Goal: Information Seeking & Learning: Check status

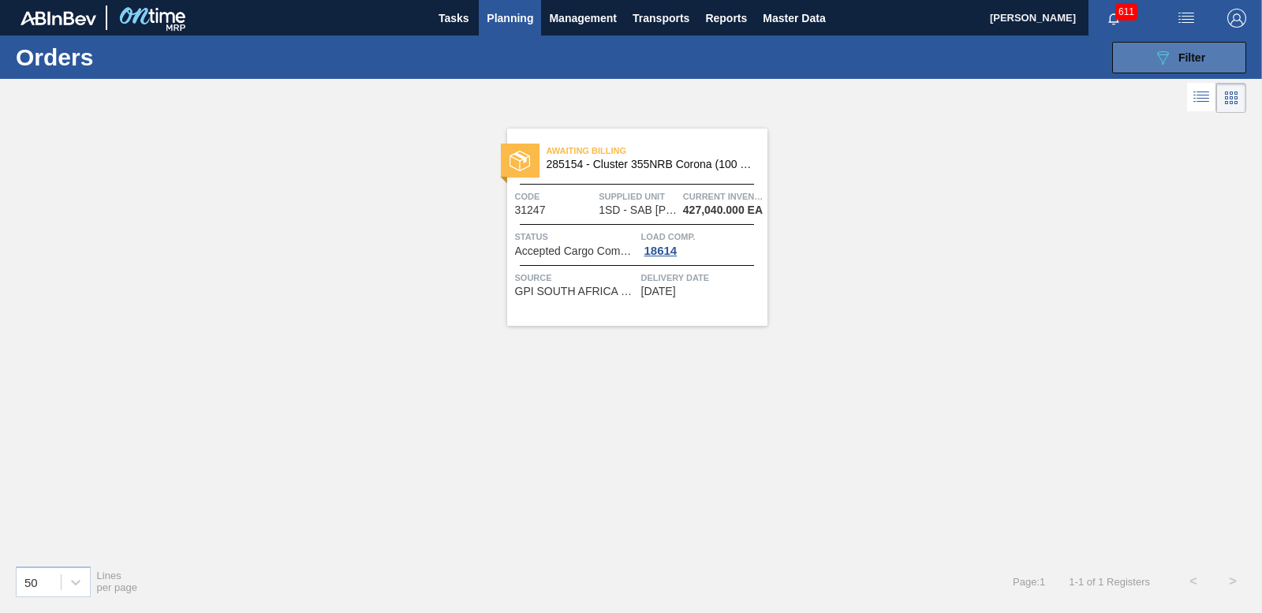
click at [1153, 46] on button "089F7B8B-B2A5-4AFE-B5C0-19BA573D28AC Filter" at bounding box center [1179, 58] width 134 height 32
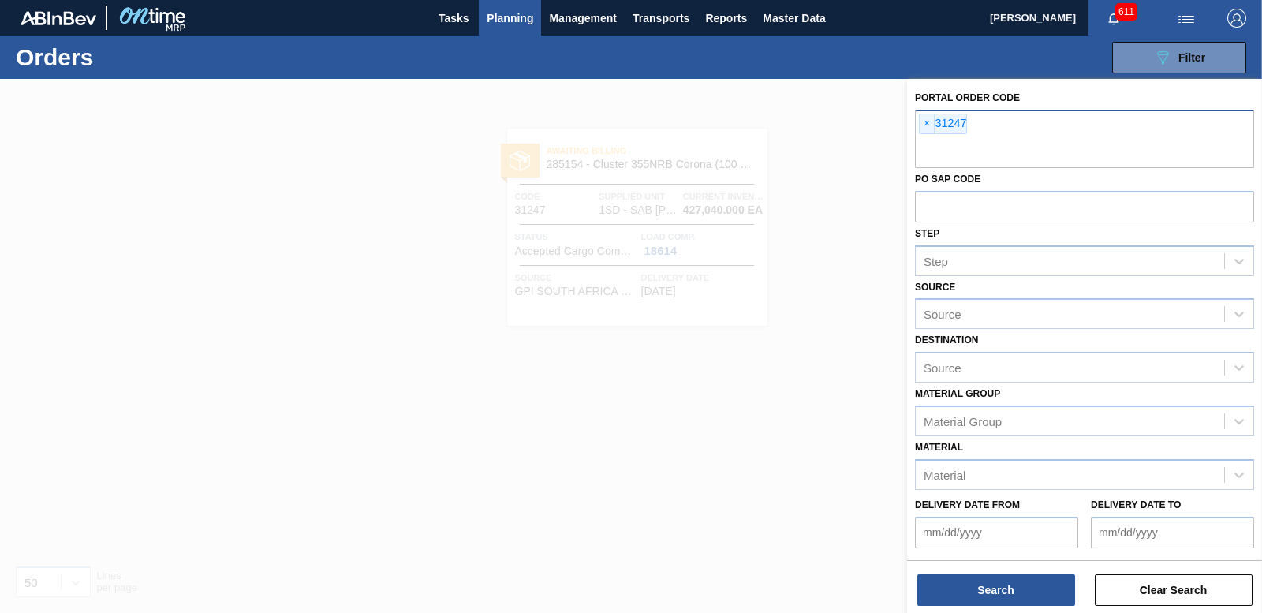
click at [925, 124] on span "×" at bounding box center [926, 123] width 15 height 19
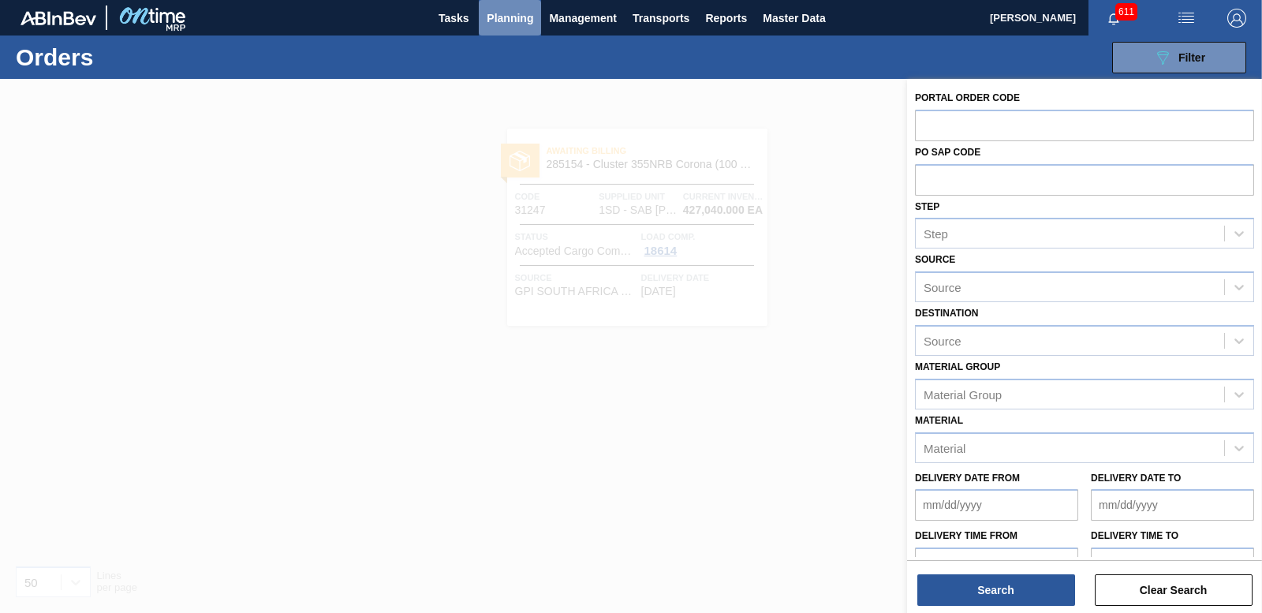
click at [518, 15] on span "Planning" at bounding box center [509, 18] width 47 height 19
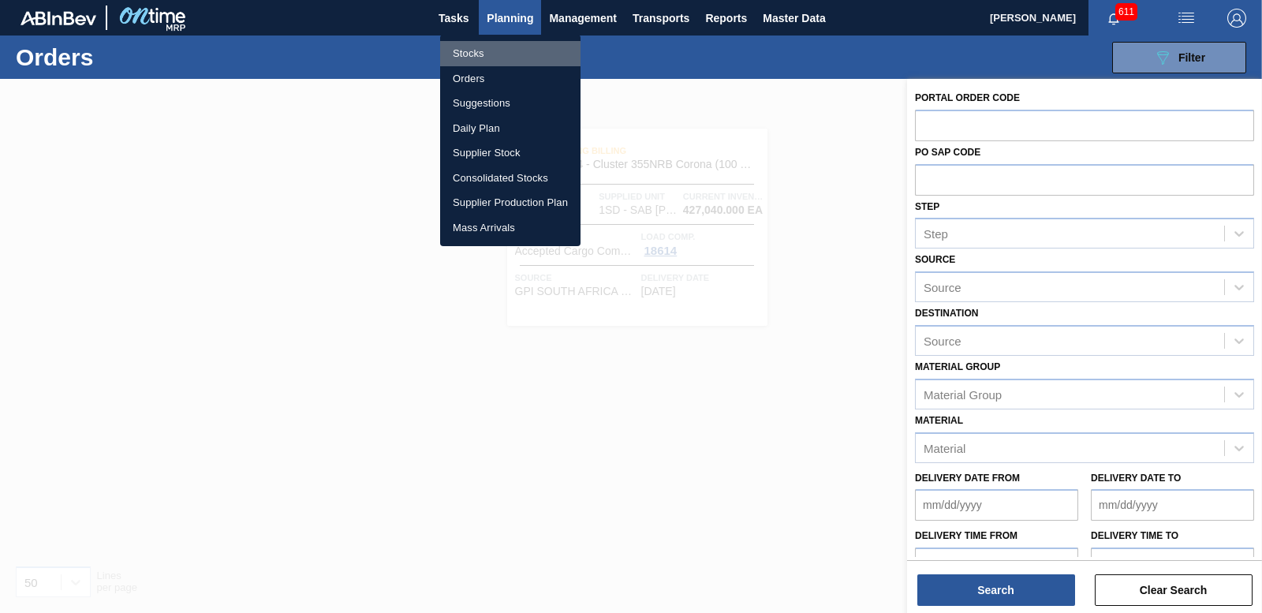
click at [473, 60] on li "Stocks" at bounding box center [510, 53] width 140 height 25
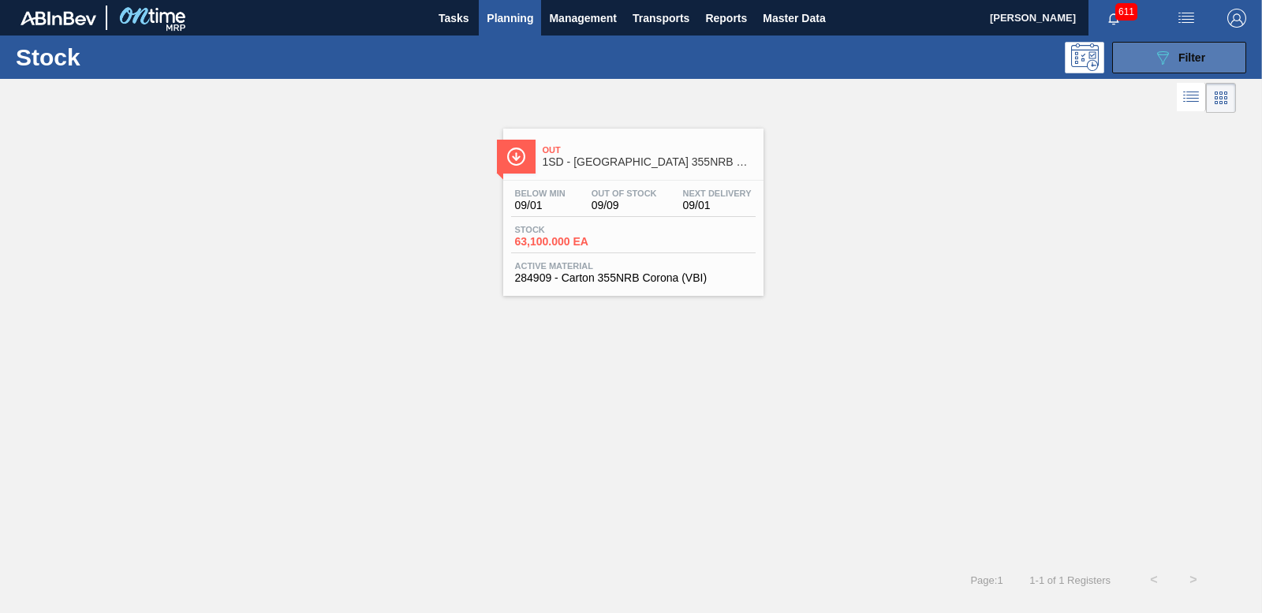
click at [1190, 58] on span "Filter" at bounding box center [1191, 57] width 27 height 13
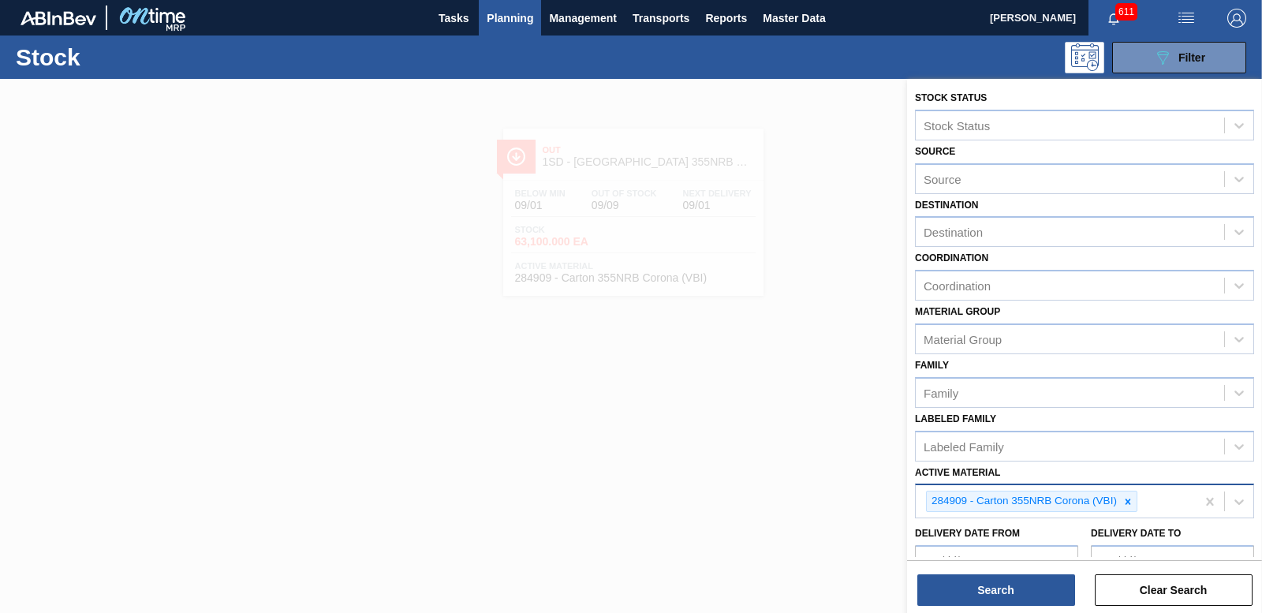
click at [1131, 505] on icon at bounding box center [1127, 501] width 11 height 11
click at [1124, 507] on div at bounding box center [1127, 501] width 17 height 20
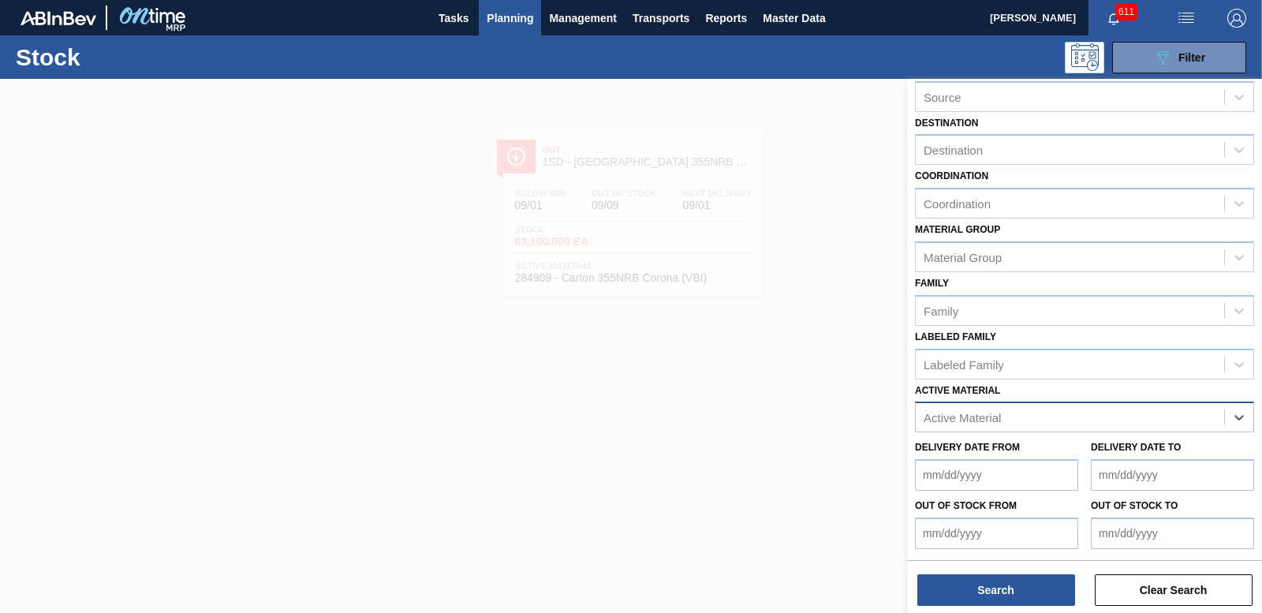
scroll to position [140, 0]
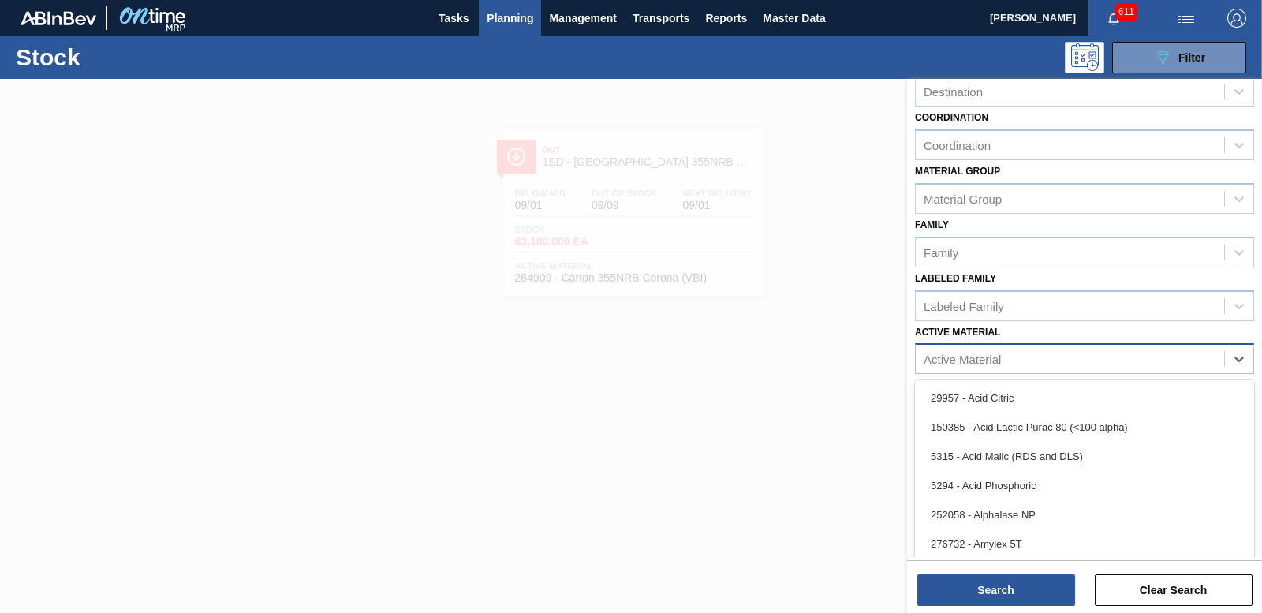
click at [949, 359] on div "Active Material" at bounding box center [961, 358] width 77 height 13
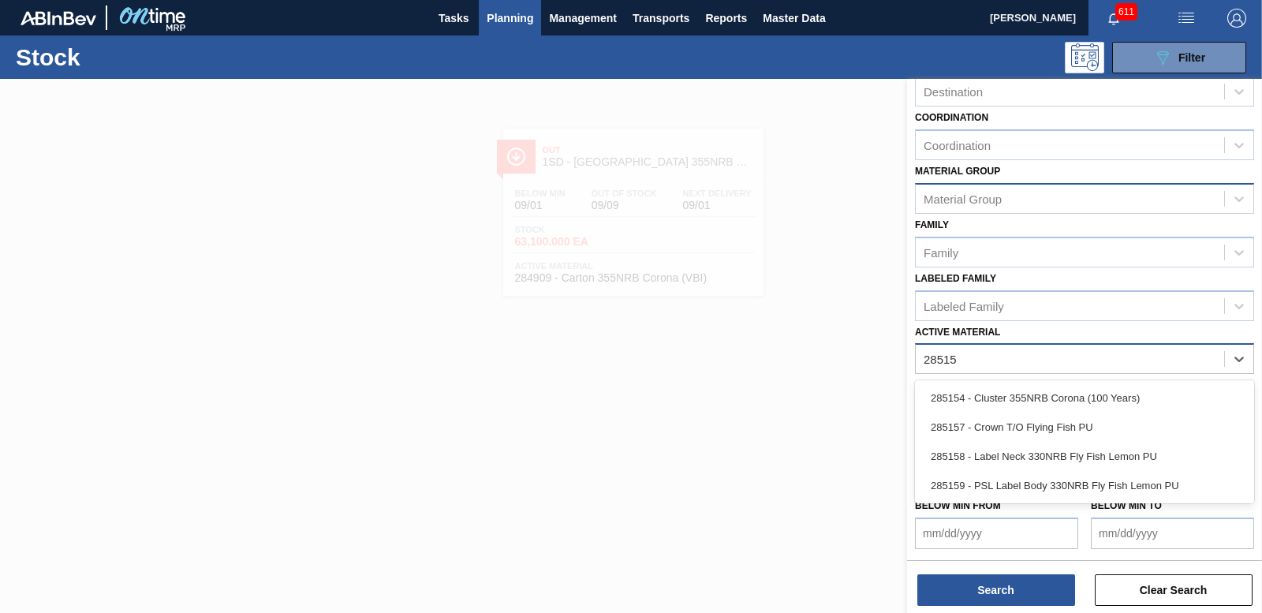
type Material "285154"
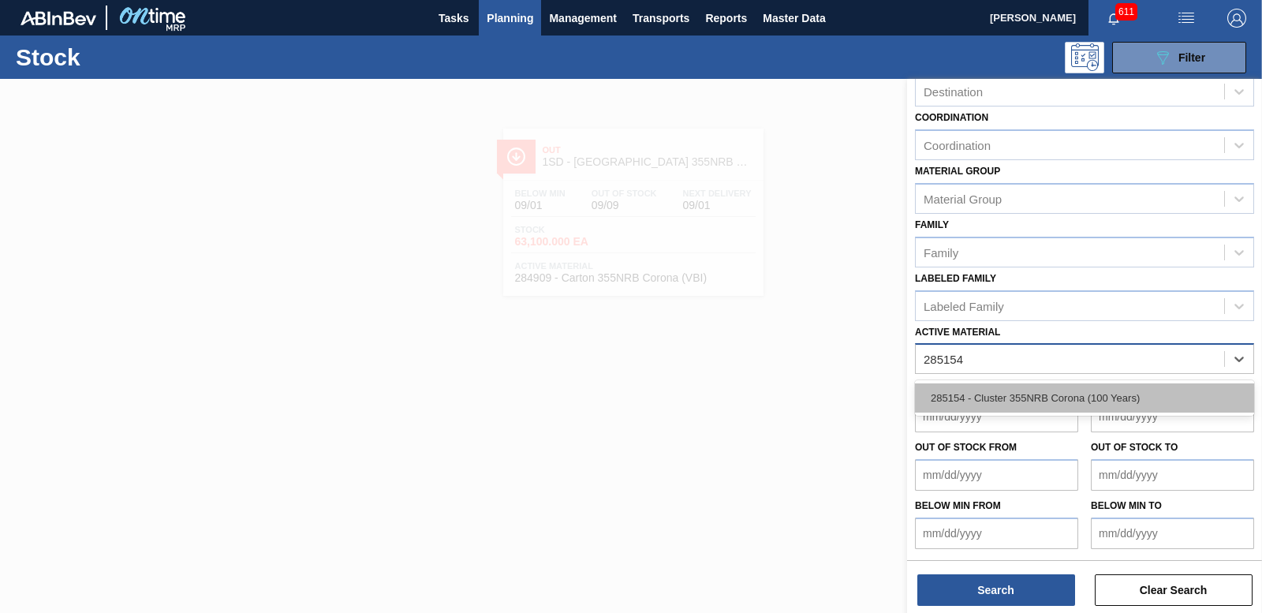
click at [963, 406] on div "285154 - Cluster 355NRB Corona (100 Years)" at bounding box center [1084, 397] width 339 height 29
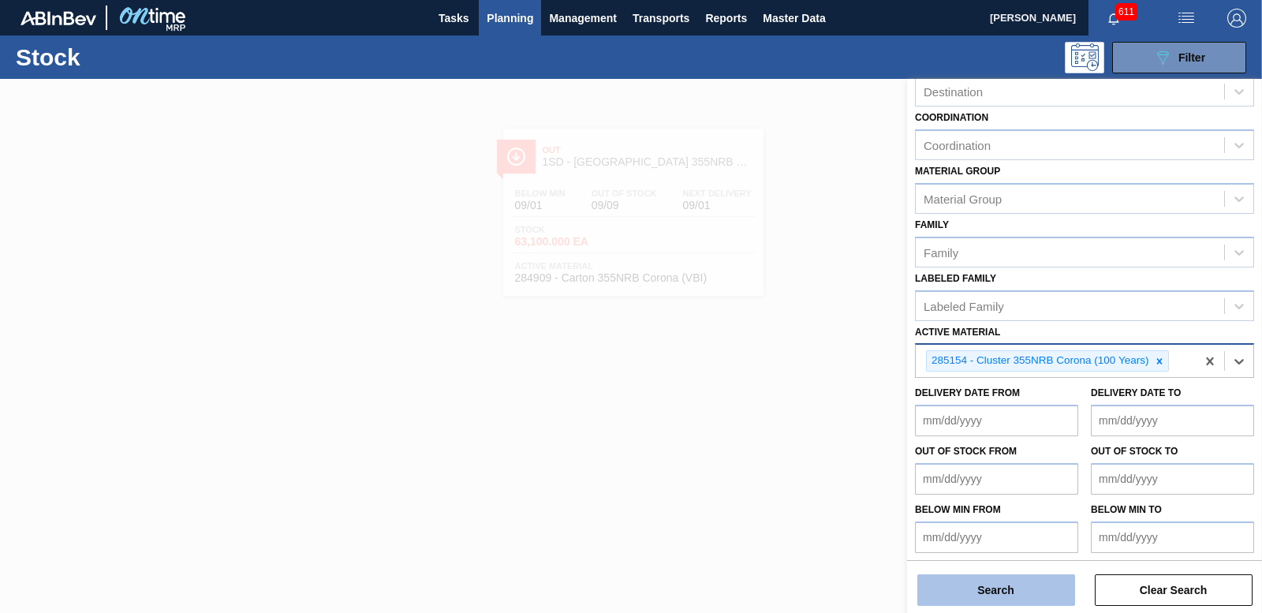
click at [1010, 577] on button "Search" at bounding box center [996, 590] width 158 height 32
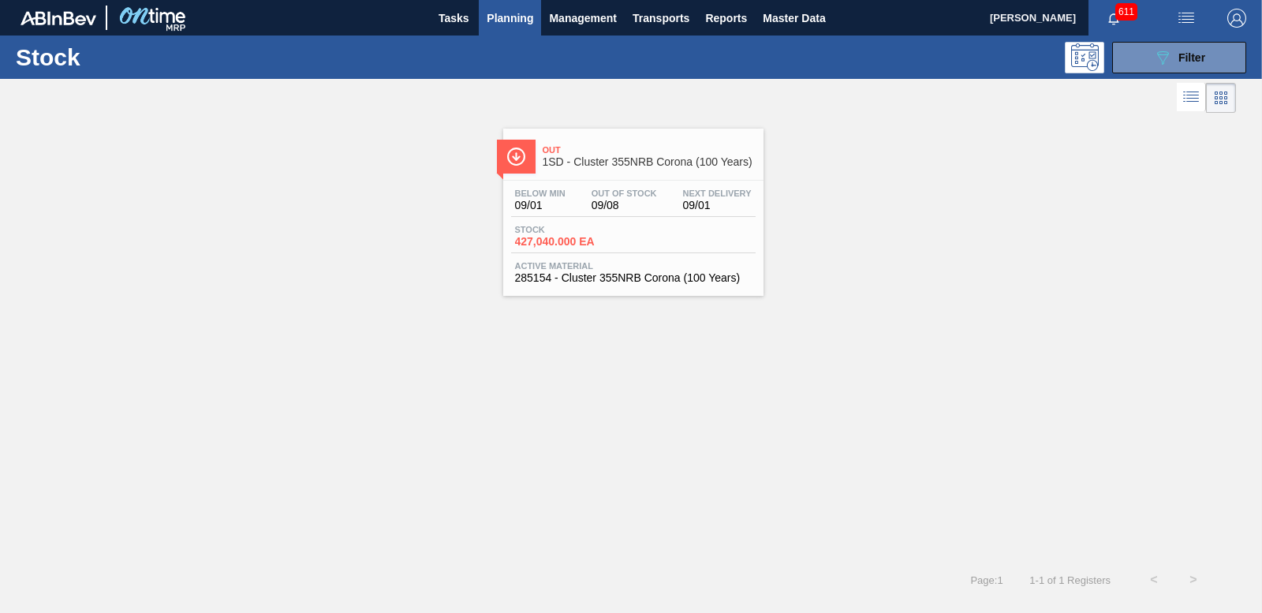
click at [532, 242] on span "427,040.000 EA" at bounding box center [570, 242] width 110 height 12
click at [1221, 57] on button "089F7B8B-B2A5-4AFE-B5C0-19BA573D28AC Filter" at bounding box center [1179, 58] width 134 height 32
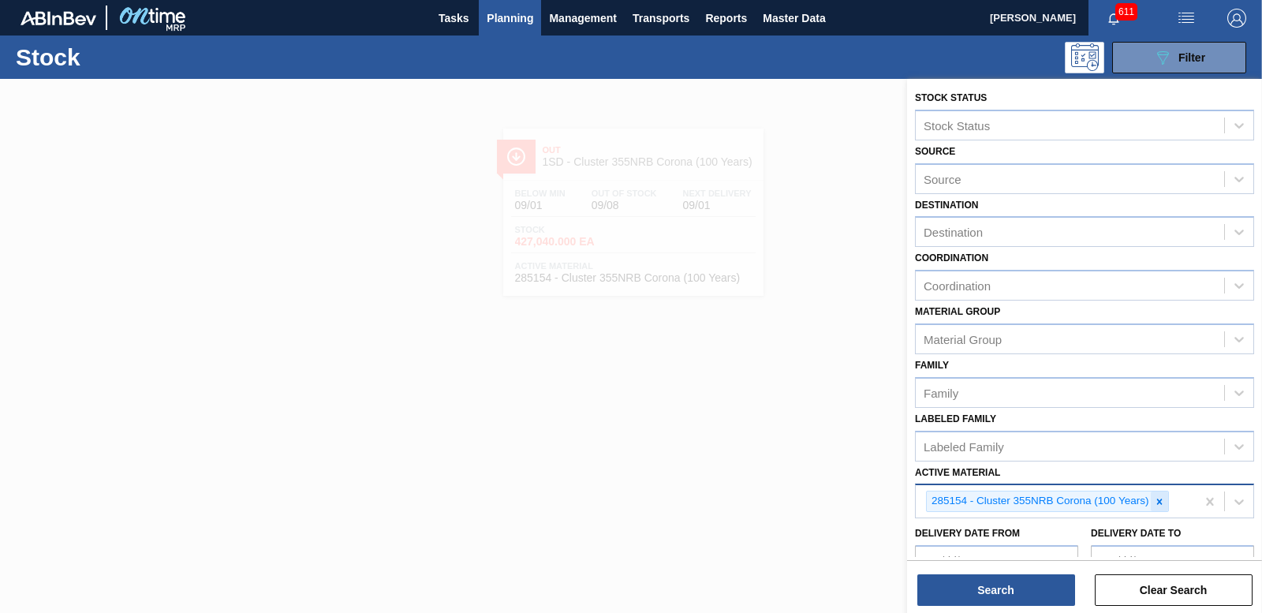
click at [1162, 509] on div at bounding box center [1158, 501] width 17 height 20
click at [1053, 501] on div "Active Material" at bounding box center [1069, 499] width 308 height 23
click at [747, 516] on div at bounding box center [631, 385] width 1262 height 613
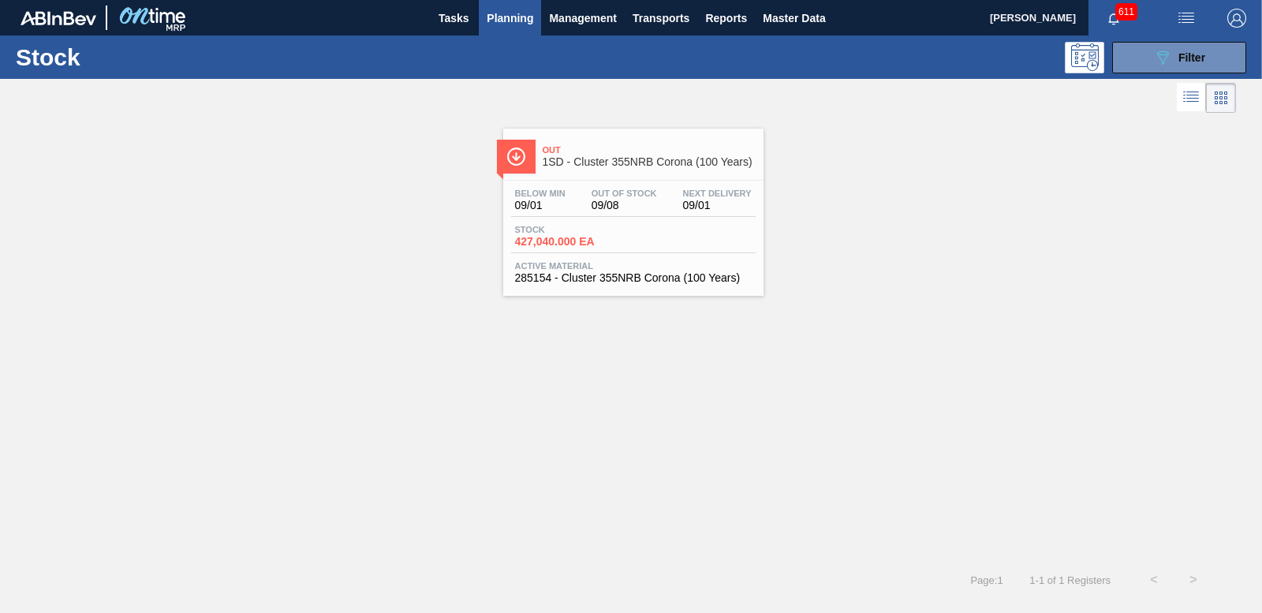
click at [532, 241] on span "427,040.000 EA" at bounding box center [570, 242] width 110 height 12
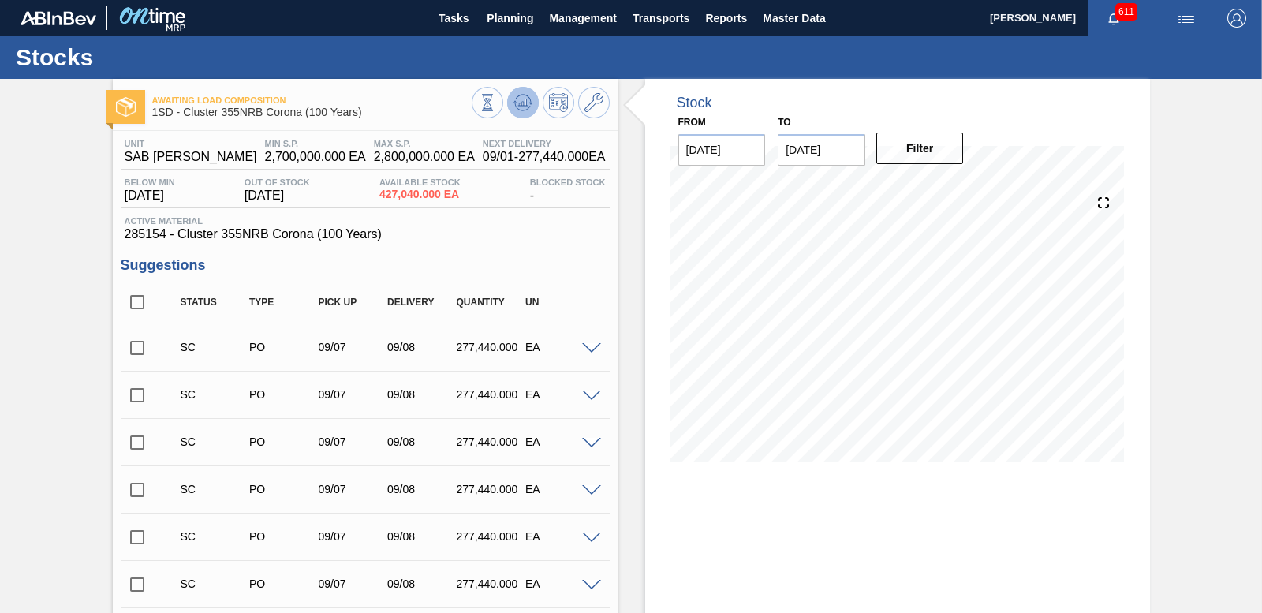
click at [520, 98] on icon at bounding box center [522, 102] width 19 height 19
click at [520, 99] on icon at bounding box center [522, 102] width 19 height 19
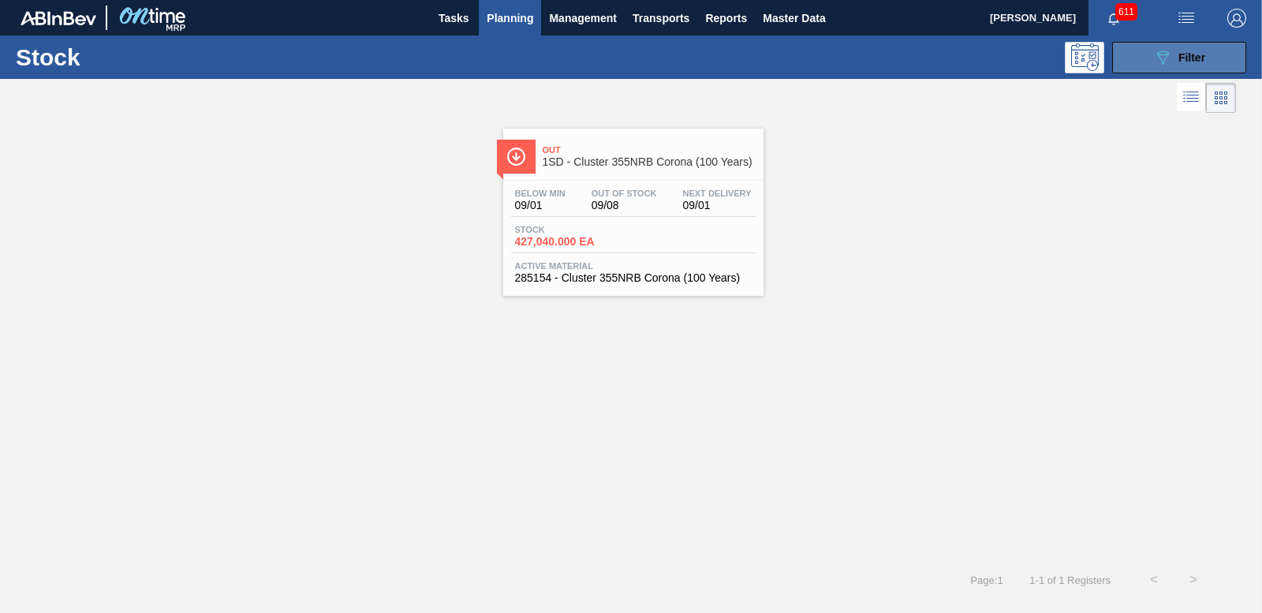
click at [1214, 49] on button "089F7B8B-B2A5-4AFE-B5C0-19BA573D28AC Filter" at bounding box center [1179, 58] width 134 height 32
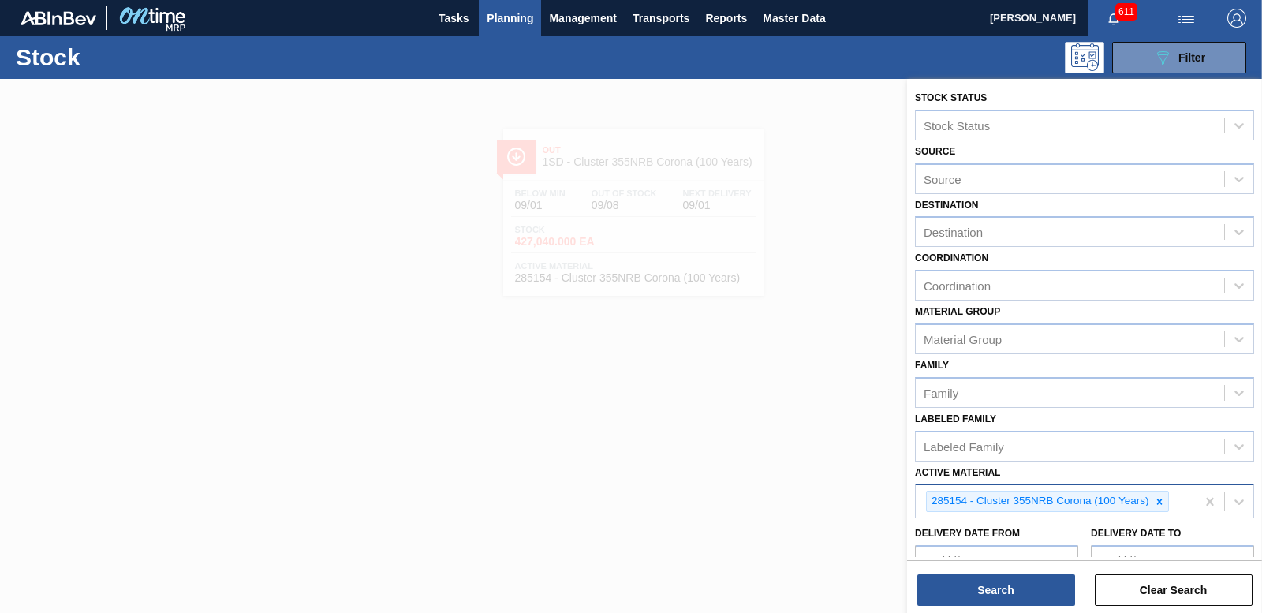
click at [1156, 503] on icon at bounding box center [1158, 501] width 11 height 11
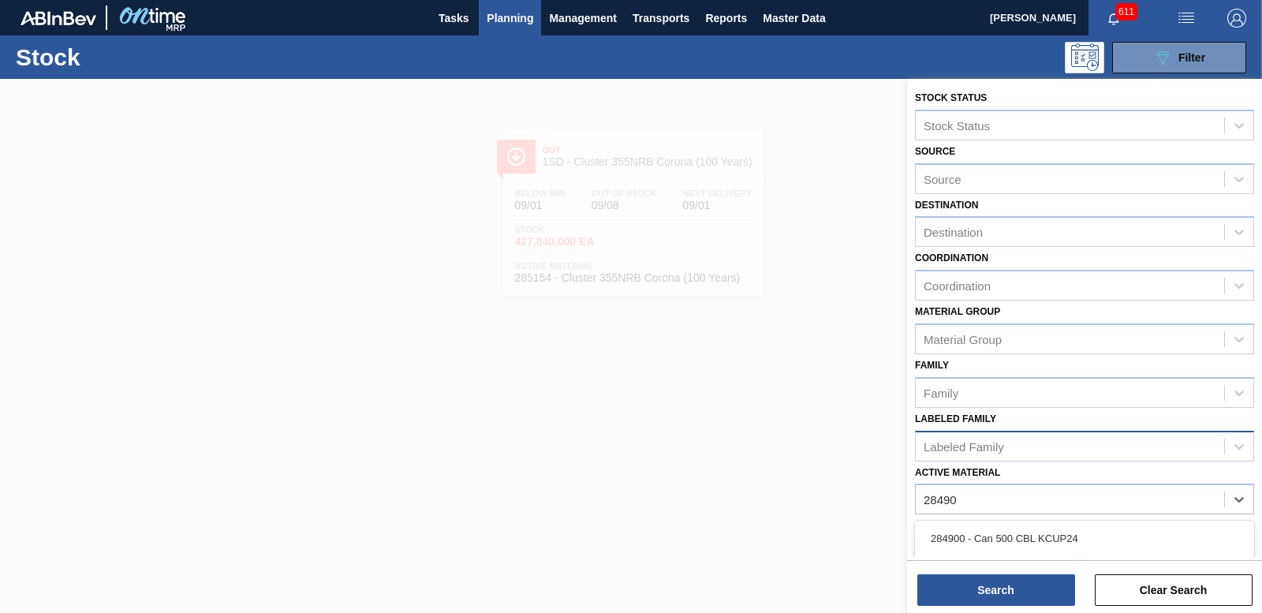
type Material "284909"
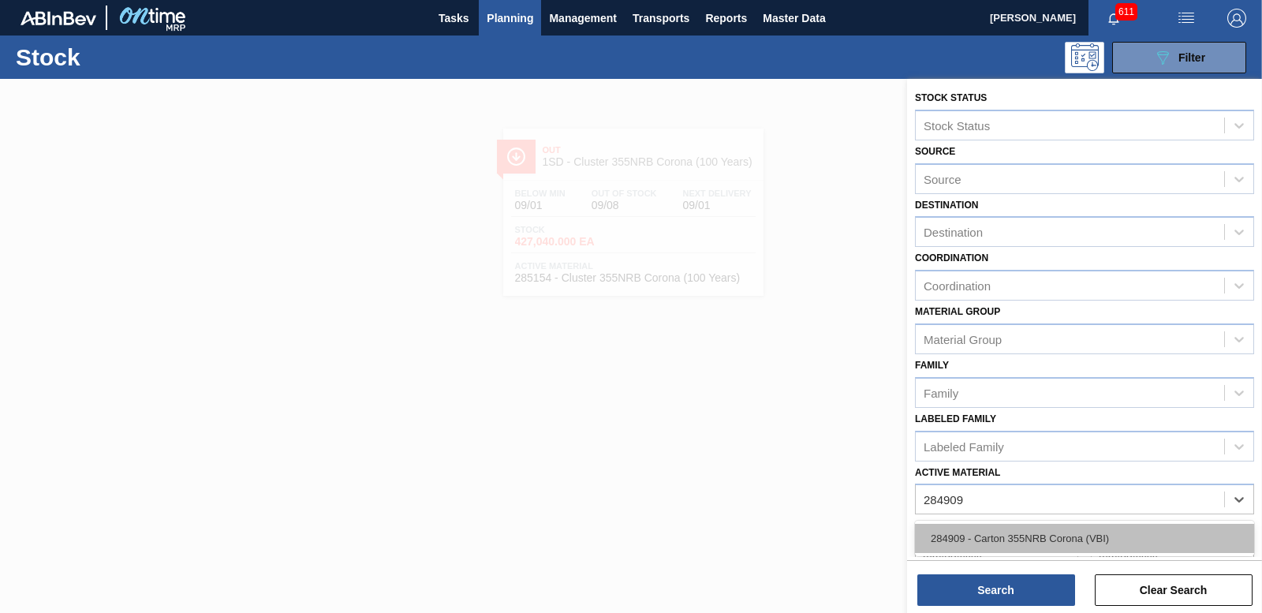
drag, startPoint x: 1003, startPoint y: 531, endPoint x: 1003, endPoint y: 579, distance: 47.3
click at [1003, 532] on div "284909 - Carton 355NRB Corona (VBI)" at bounding box center [1084, 538] width 339 height 29
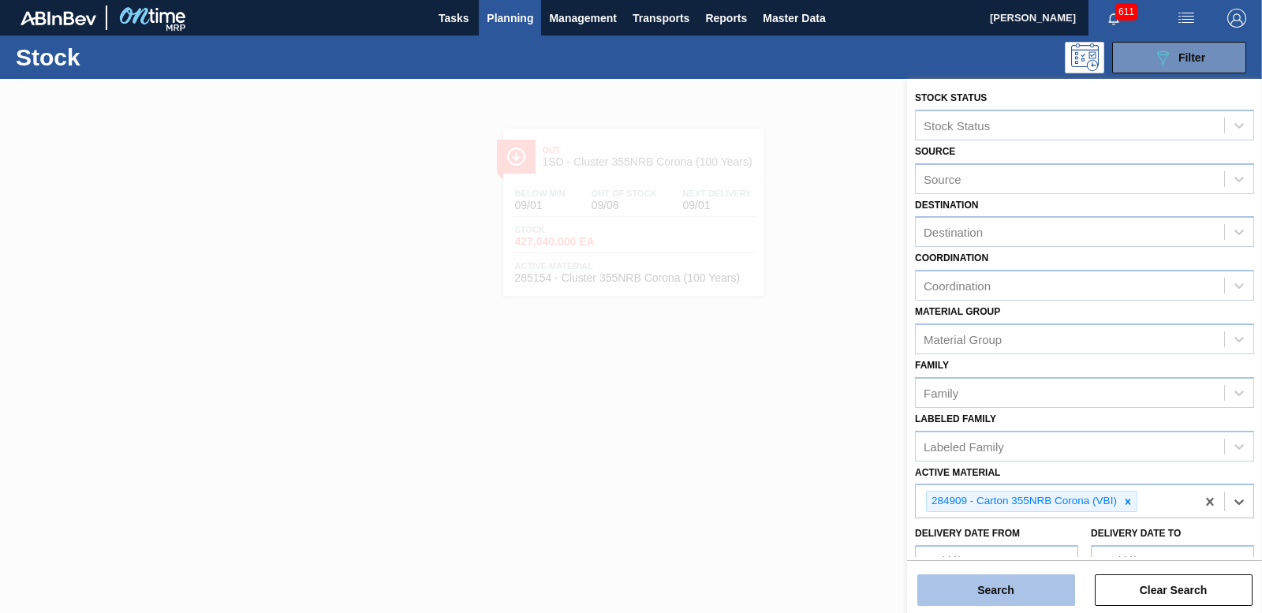
click at [999, 586] on button "Search" at bounding box center [996, 590] width 158 height 32
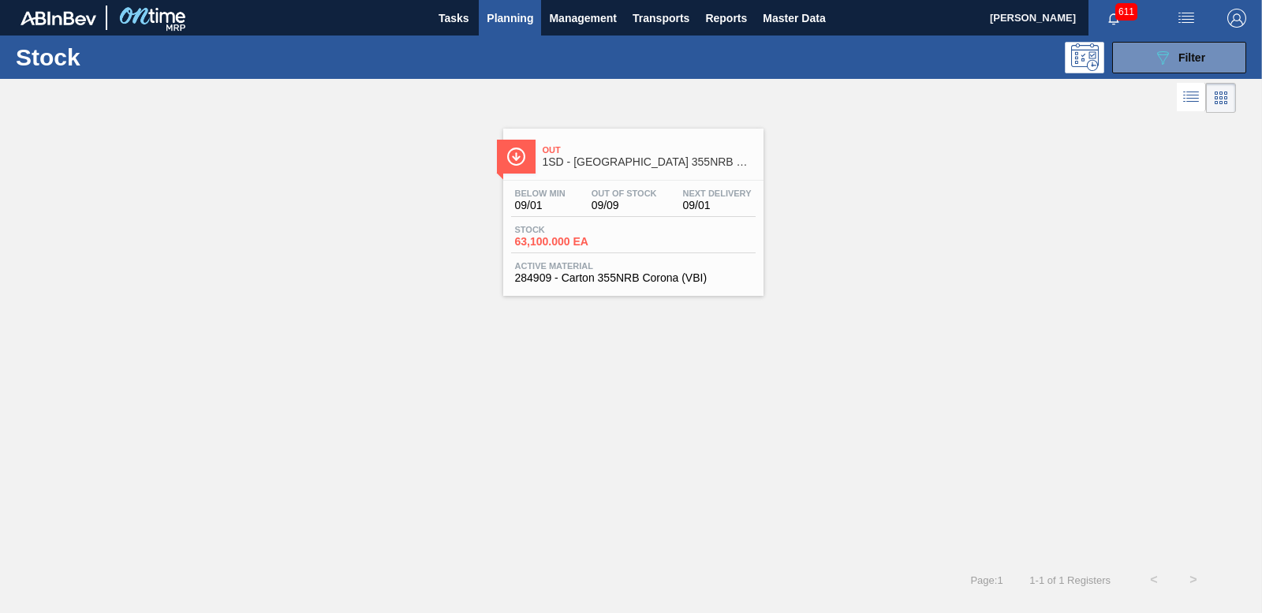
click at [552, 242] on span "63,100.000 EA" at bounding box center [570, 242] width 110 height 12
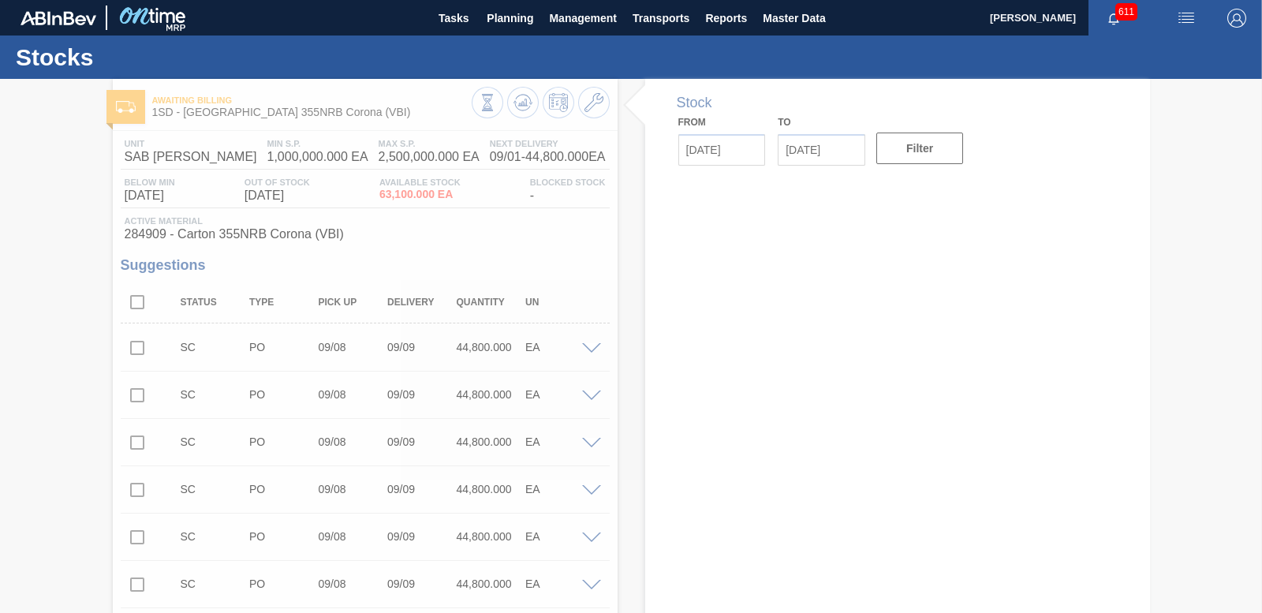
type input "[DATE]"
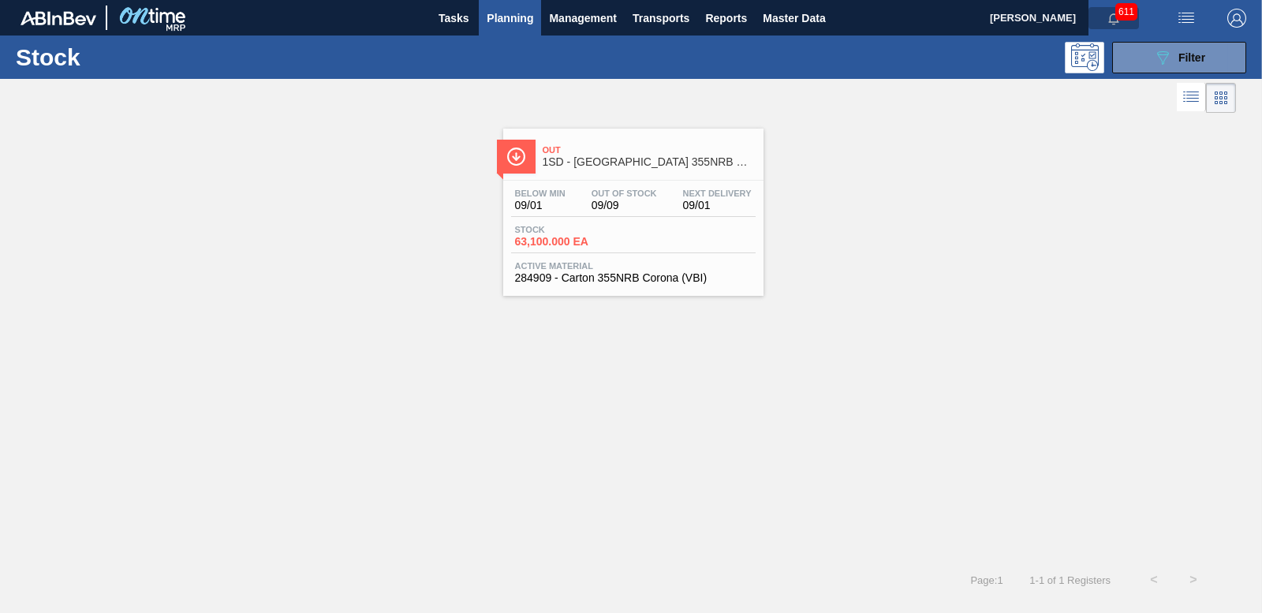
click at [1124, 21] on span "button" at bounding box center [1113, 18] width 38 height 13
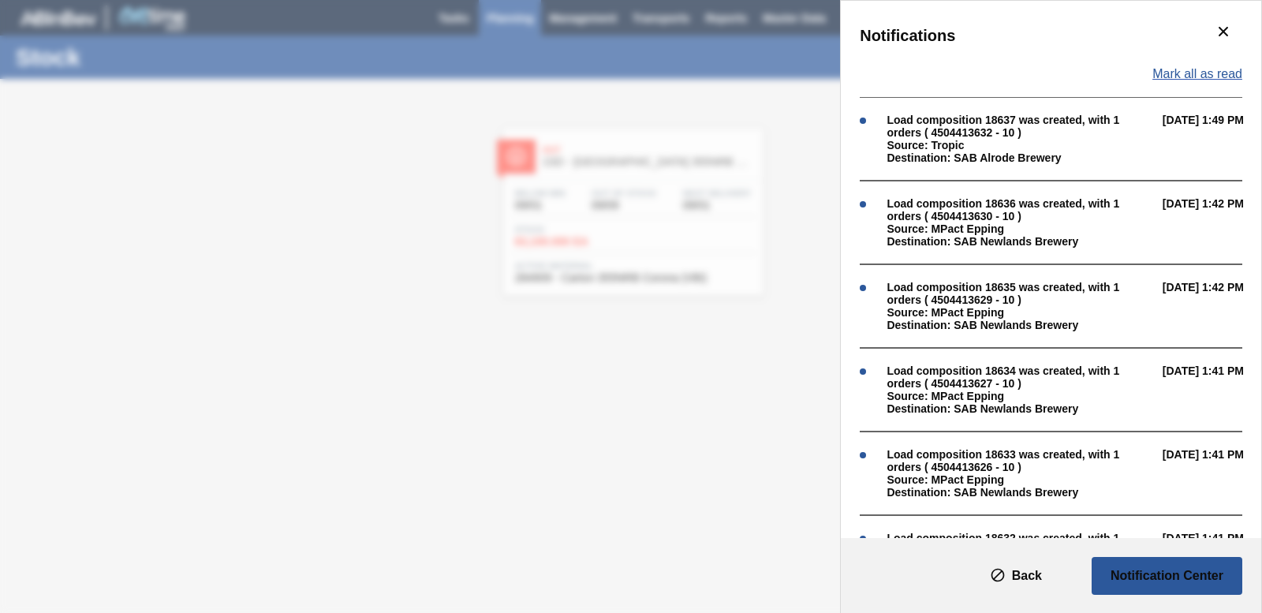
click at [1212, 77] on span "Mark all as read" at bounding box center [1197, 74] width 90 height 14
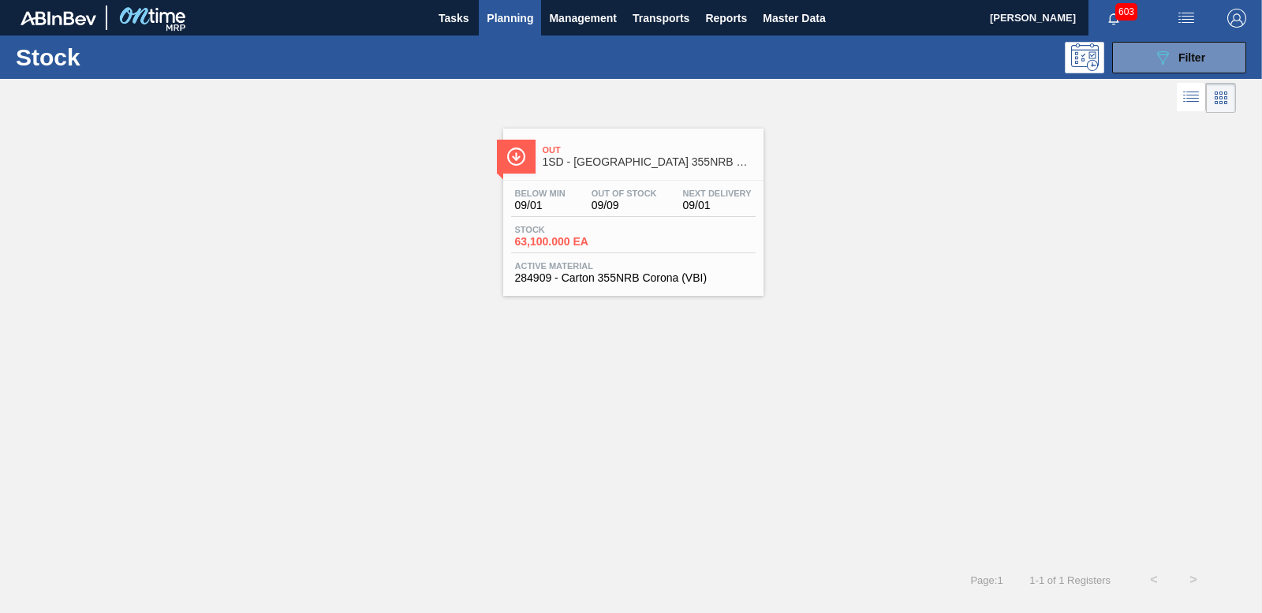
click at [557, 234] on div "Stock 63,100.000 EA" at bounding box center [570, 236] width 118 height 23
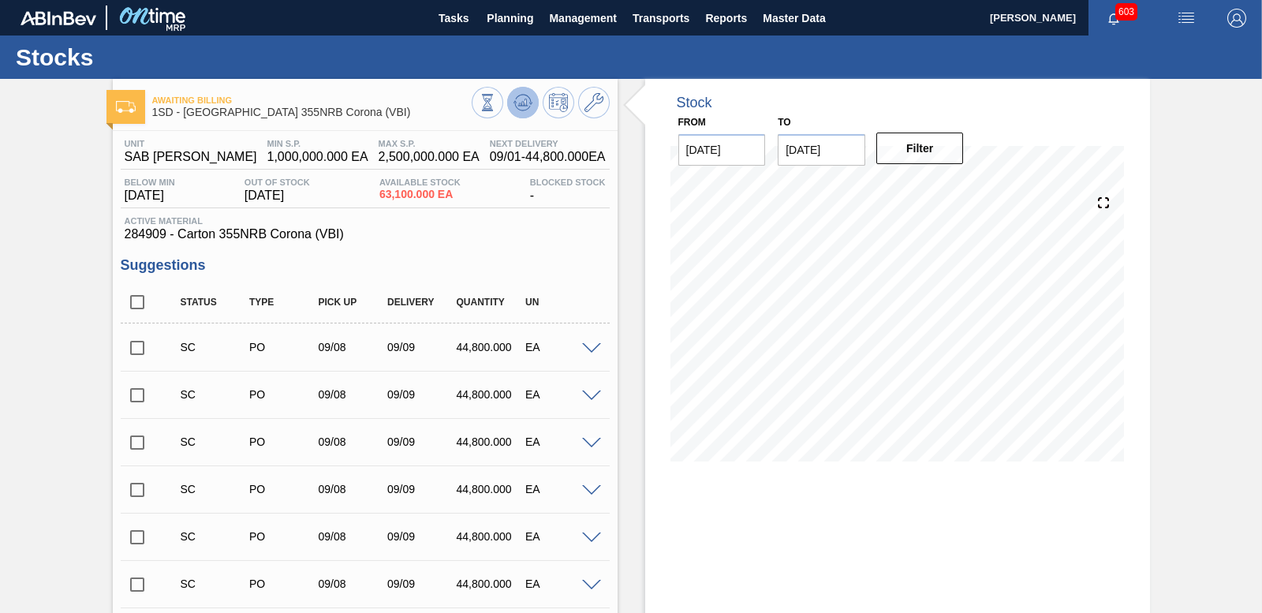
click at [529, 107] on icon at bounding box center [522, 102] width 19 height 19
click at [527, 105] on icon at bounding box center [522, 102] width 19 height 19
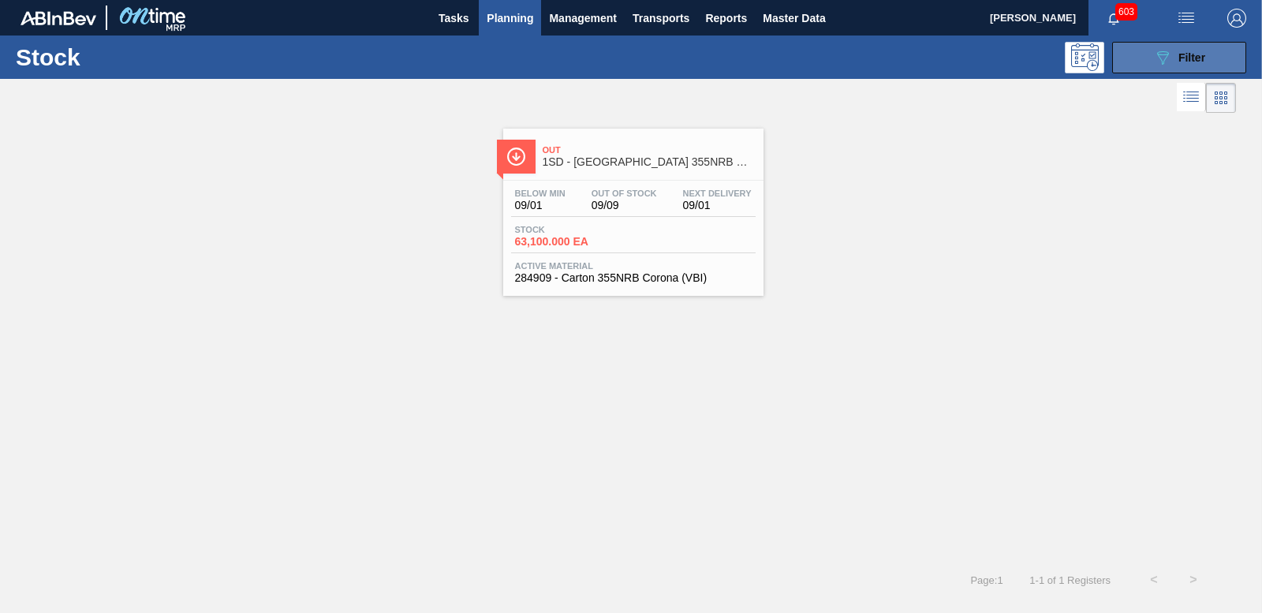
click at [1168, 56] on icon "089F7B8B-B2A5-4AFE-B5C0-19BA573D28AC" at bounding box center [1162, 57] width 19 height 19
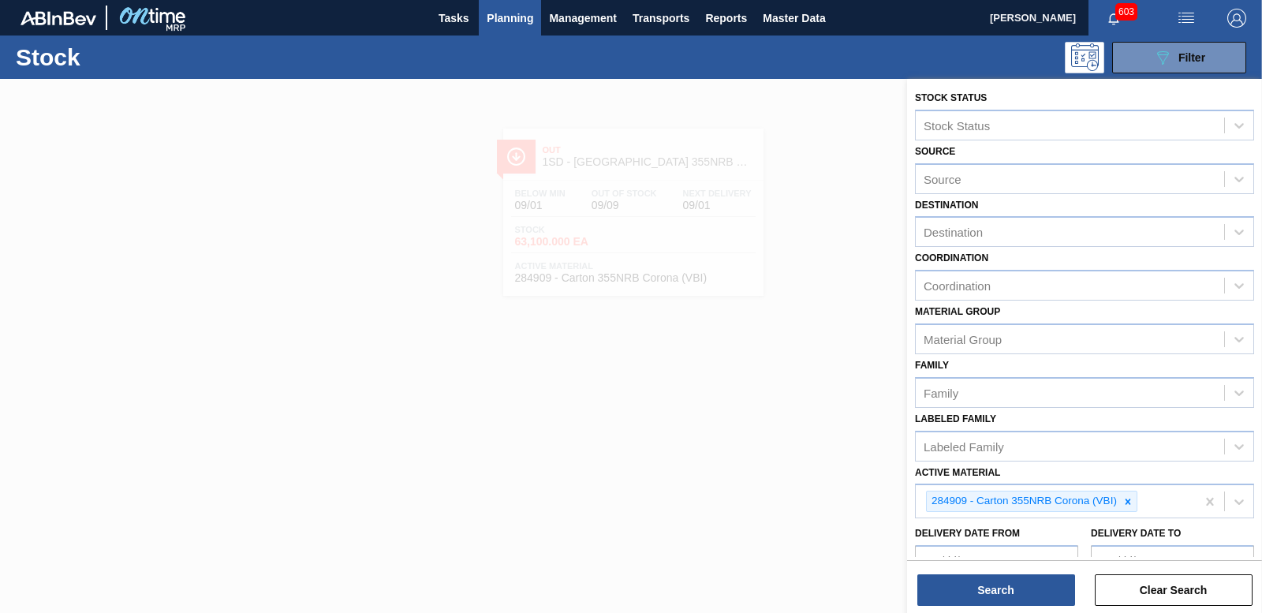
click at [721, 260] on div at bounding box center [631, 385] width 1262 height 613
